Goal: Contribute content: Add original content to the website for others to see

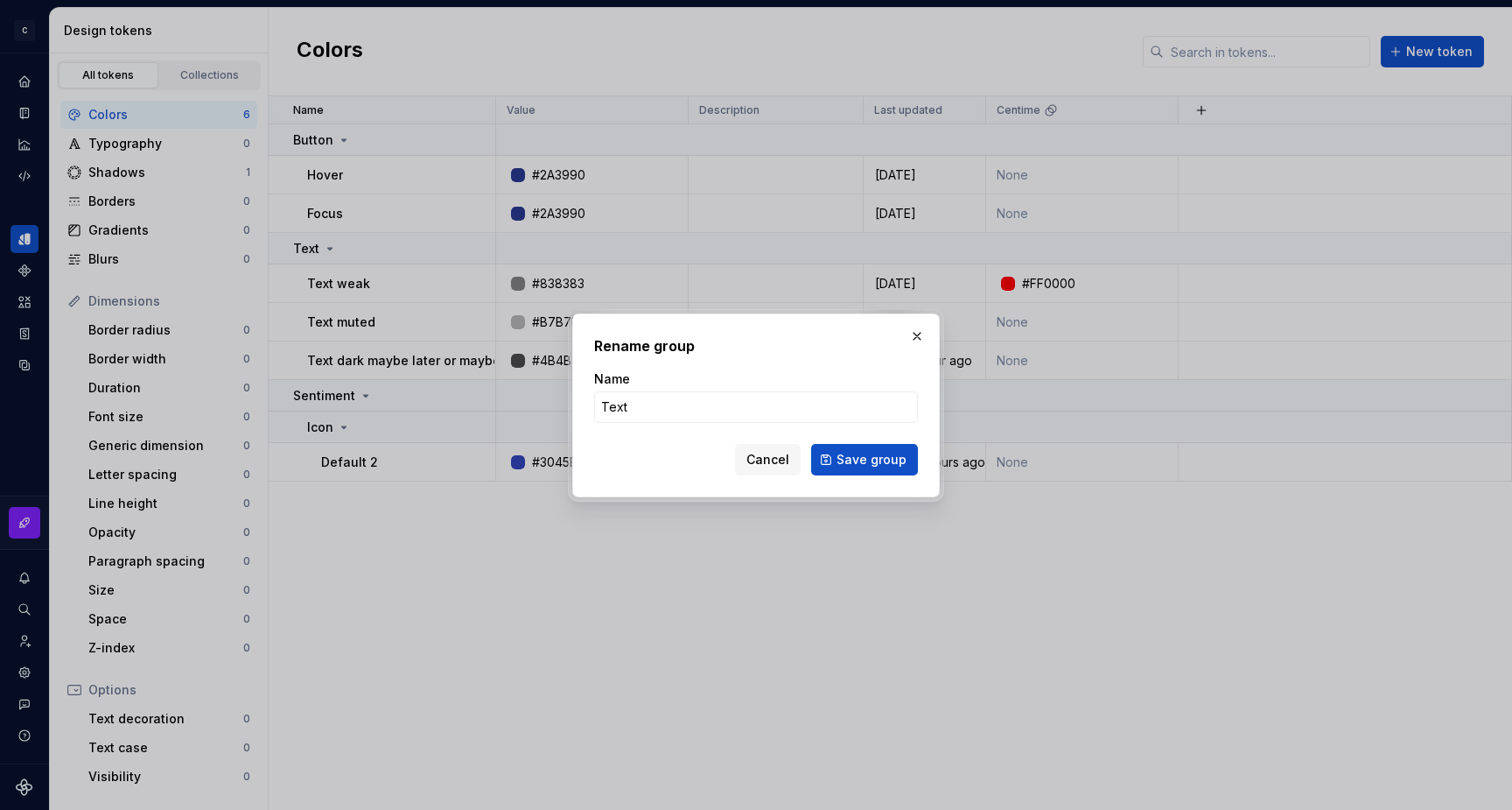
click at [635, 469] on div "Cancel Save group" at bounding box center [756, 459] width 324 height 31
click at [634, 412] on input "Text" at bounding box center [756, 407] width 324 height 31
click at [634, 460] on div "Cancel Save group" at bounding box center [756, 459] width 324 height 31
click at [630, 408] on input "Text" at bounding box center [756, 407] width 324 height 31
click at [633, 460] on div "Cancel Save group" at bounding box center [756, 459] width 324 height 31
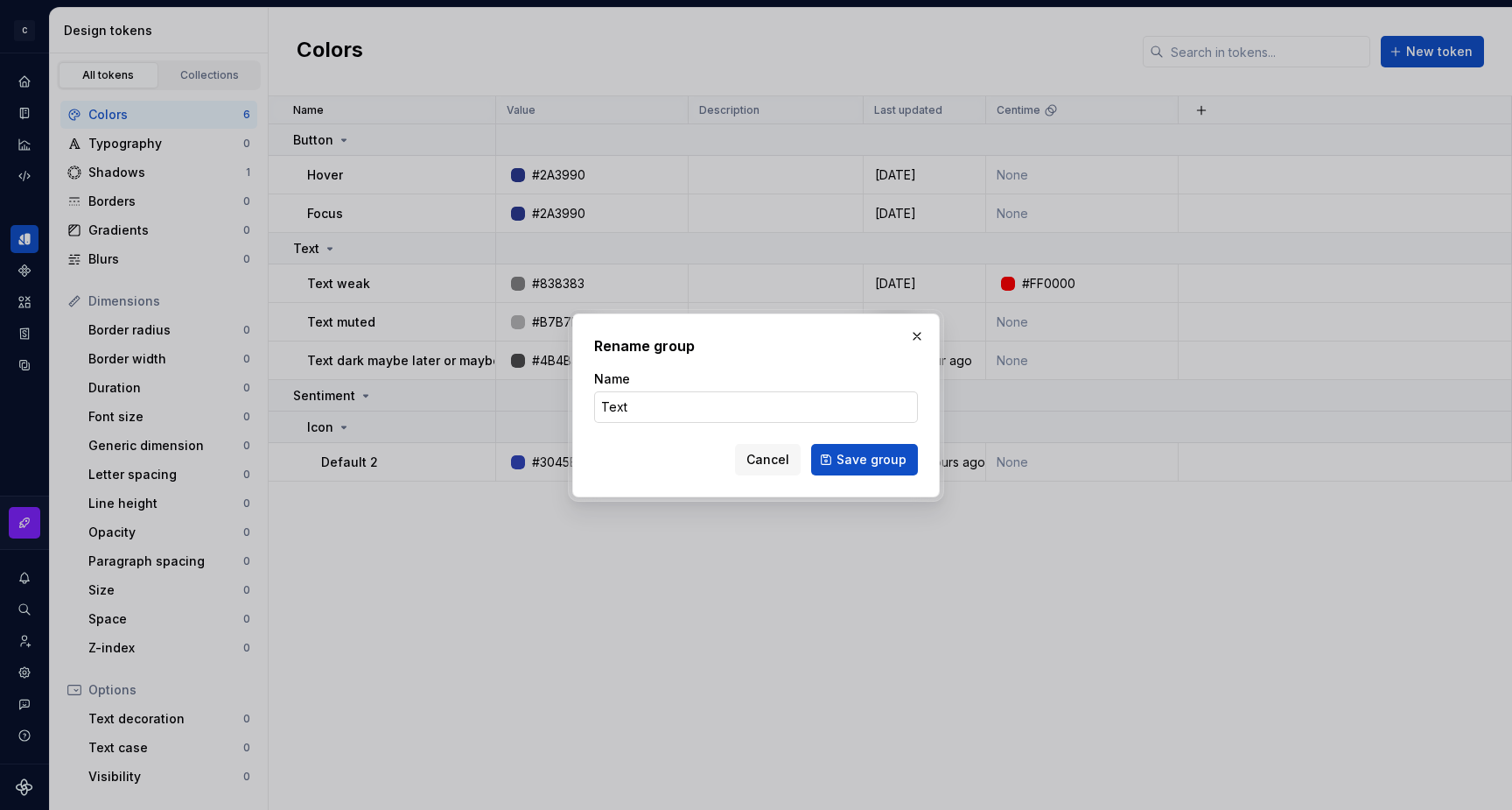
click at [631, 415] on input "Text" at bounding box center [756, 407] width 324 height 31
click at [631, 451] on div "Cancel Save group" at bounding box center [756, 459] width 324 height 31
click at [631, 405] on input "Text" at bounding box center [756, 407] width 324 height 31
click at [631, 457] on div "Cancel Save group" at bounding box center [756, 459] width 324 height 31
click at [774, 454] on span "Cancel" at bounding box center [767, 459] width 43 height 17
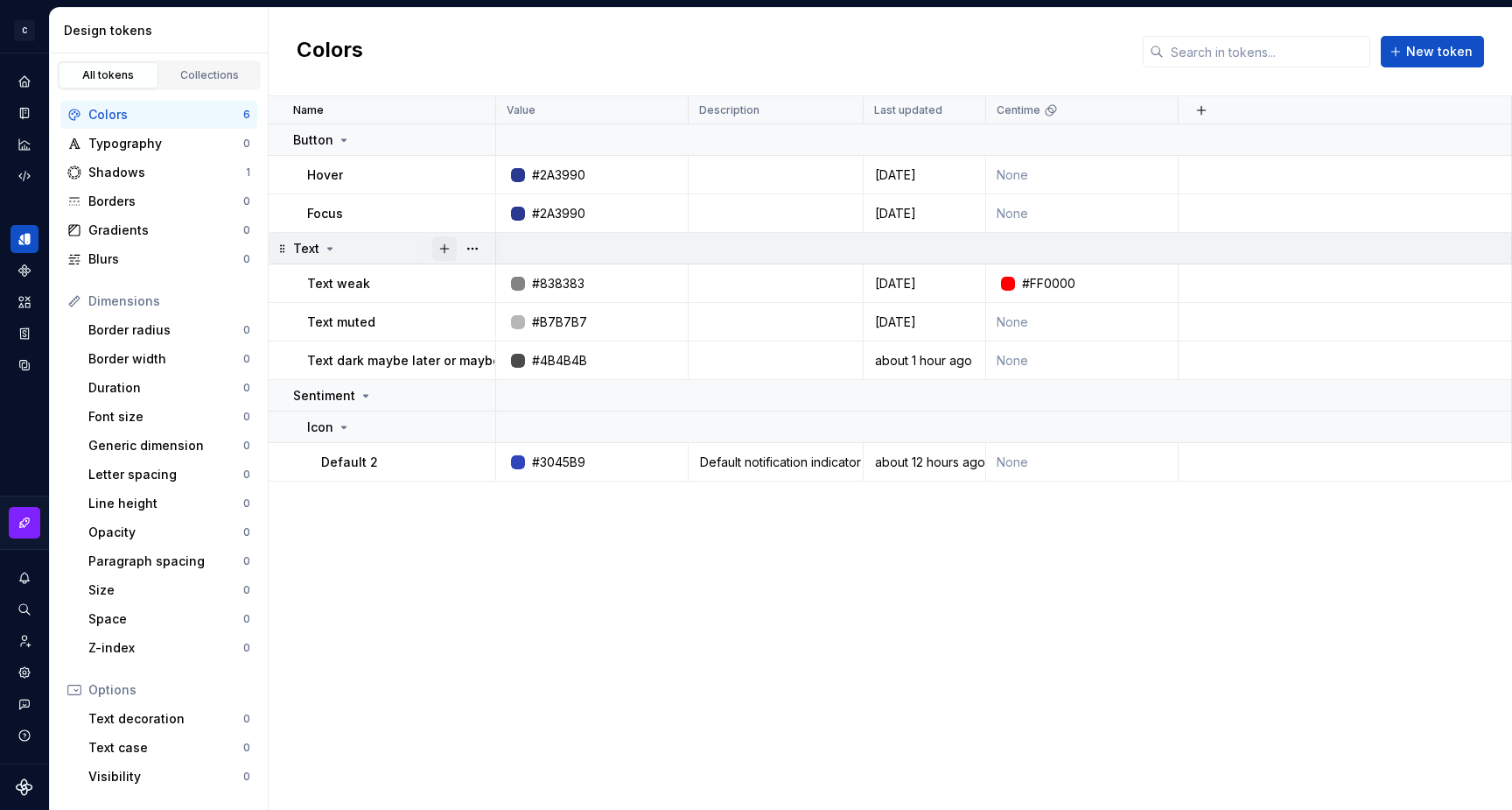
click at [449, 248] on button "button" at bounding box center [445, 249] width 25 height 25
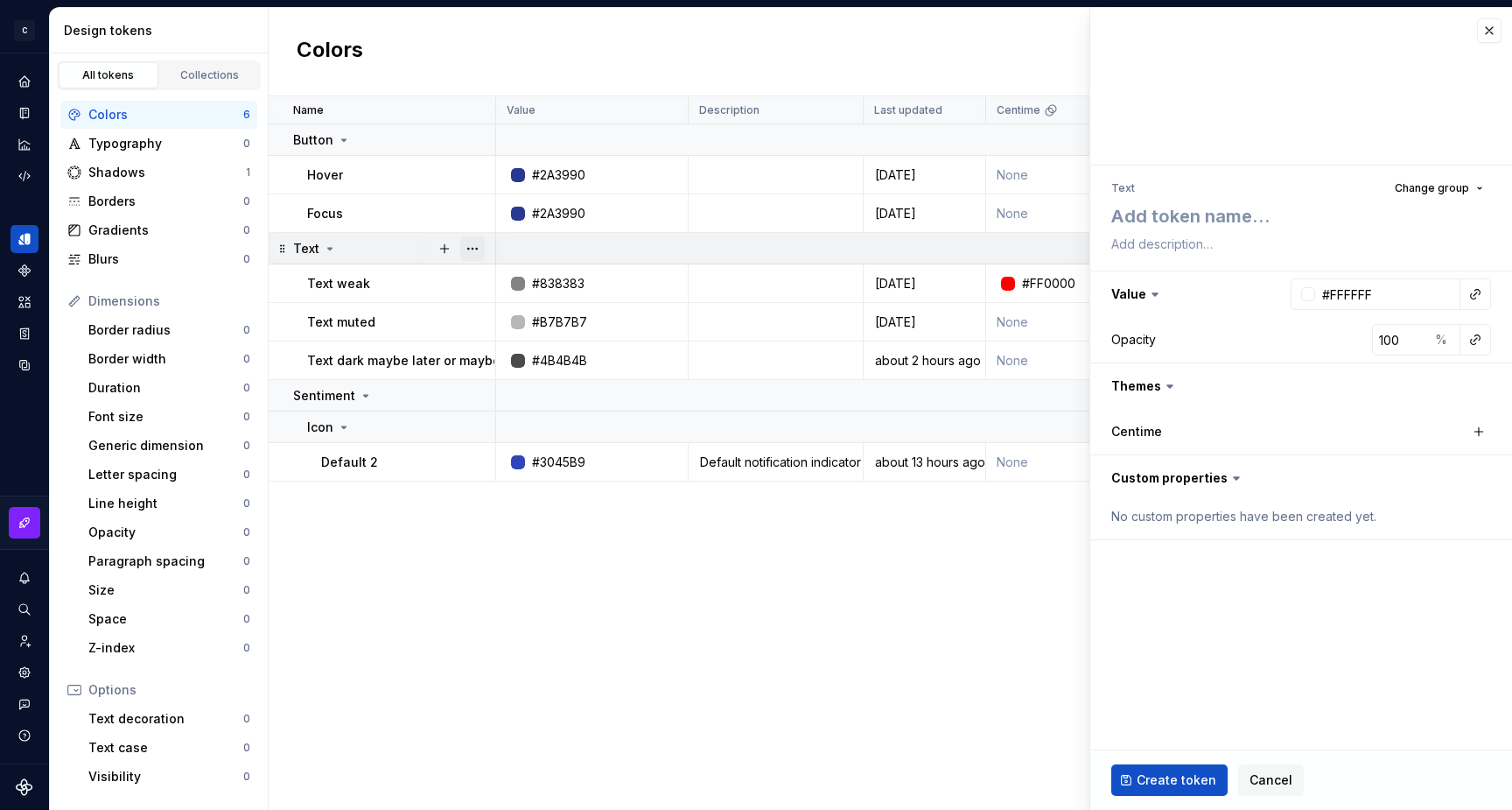
click at [476, 244] on button "button" at bounding box center [473, 249] width 25 height 25
click at [549, 373] on div "New group" at bounding box center [550, 375] width 114 height 17
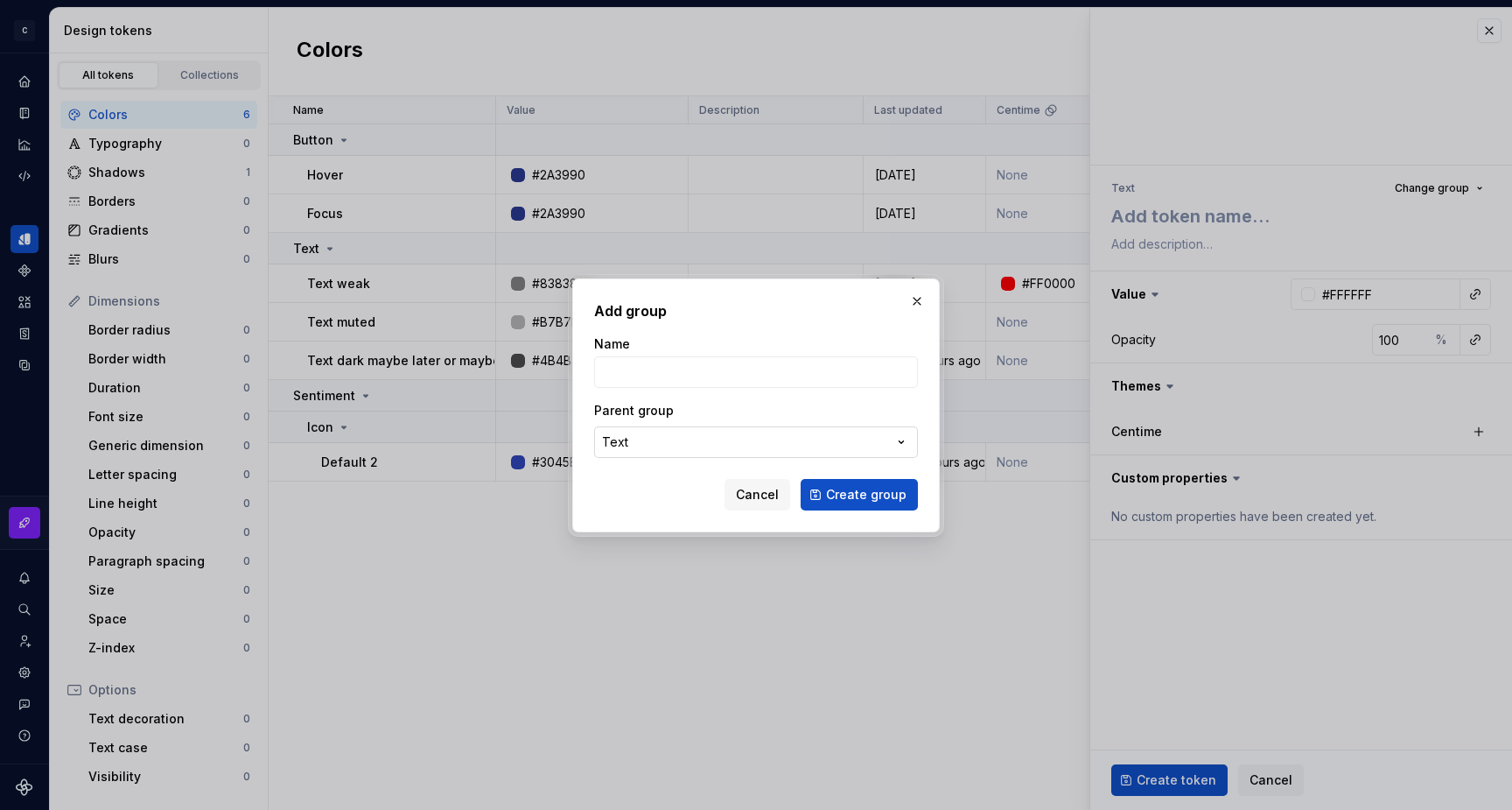
click at [621, 441] on div "Text" at bounding box center [615, 442] width 27 height 17
click at [706, 313] on div "Add group Name Parent group Text Cancel Create group" at bounding box center [756, 405] width 1512 height 810
type textarea "*"
